Goal: Navigation & Orientation: Find specific page/section

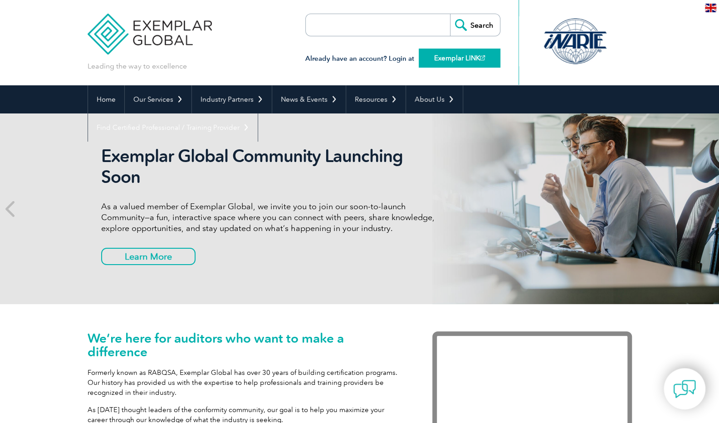
click at [464, 60] on link "Exemplar LINK" at bounding box center [460, 58] width 82 height 19
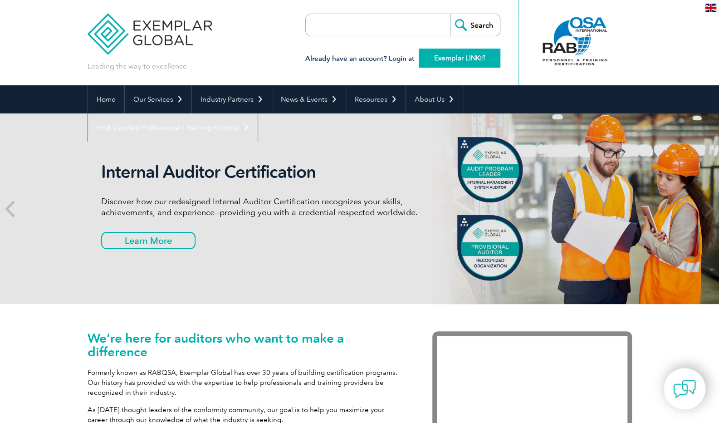
click at [458, 58] on link "Exemplar LINK" at bounding box center [460, 58] width 82 height 19
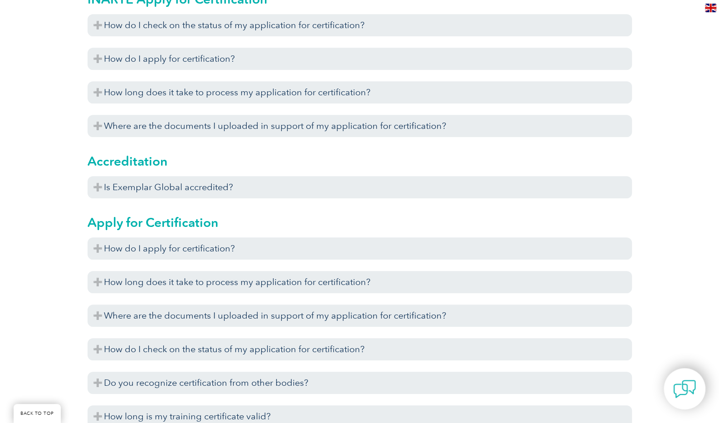
scroll to position [318, 0]
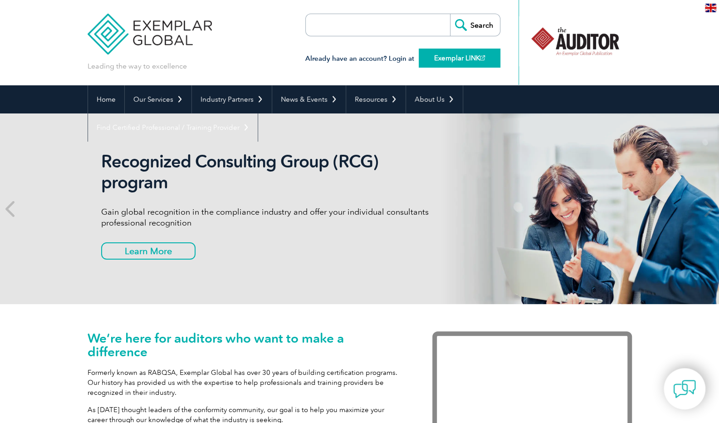
click at [464, 59] on link "Exemplar LINK" at bounding box center [460, 58] width 82 height 19
